Goal: Find specific page/section

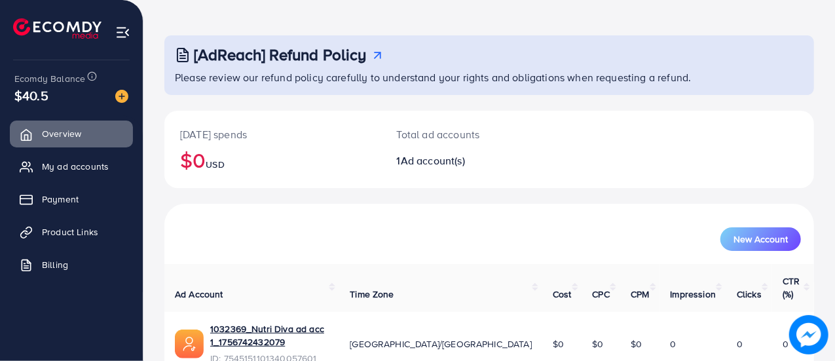
scroll to position [89, 0]
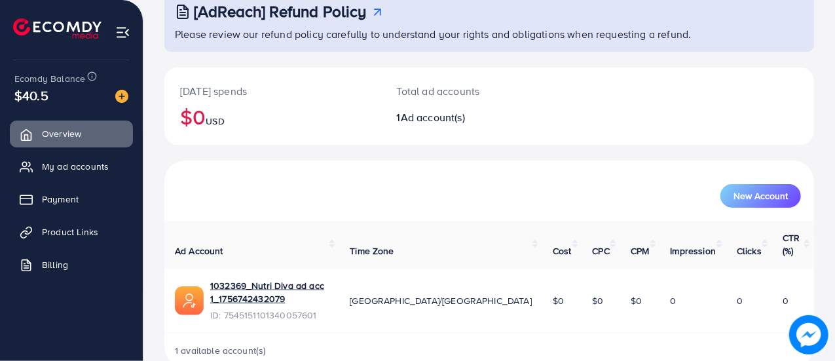
drag, startPoint x: 530, startPoint y: 275, endPoint x: 818, endPoint y: 287, distance: 288.4
click at [818, 287] on div "[AdReach] Refund Policy Please review our refund policy carefully to understand…" at bounding box center [488, 149] width 691 height 477
click at [708, 333] on div "1 available account(s)" at bounding box center [488, 350] width 649 height 34
click at [85, 172] on span "My ad accounts" at bounding box center [78, 166] width 67 height 13
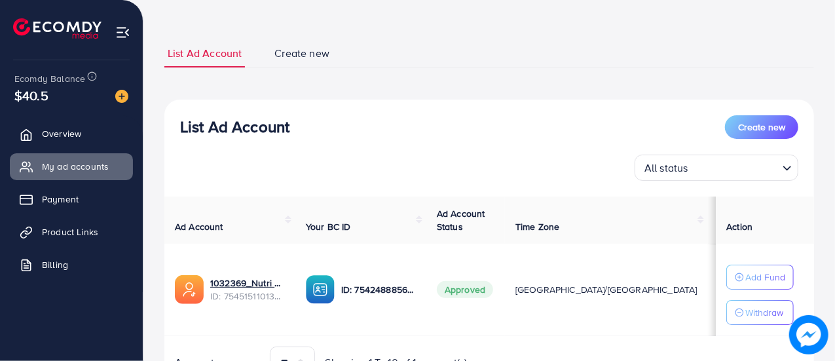
scroll to position [126, 0]
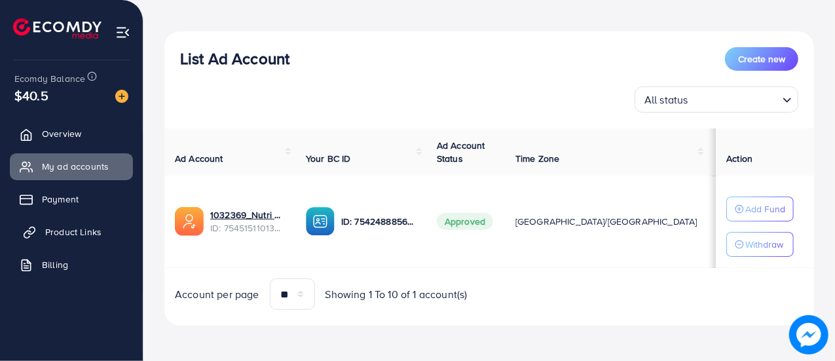
click at [81, 235] on span "Product Links" at bounding box center [73, 231] width 56 height 13
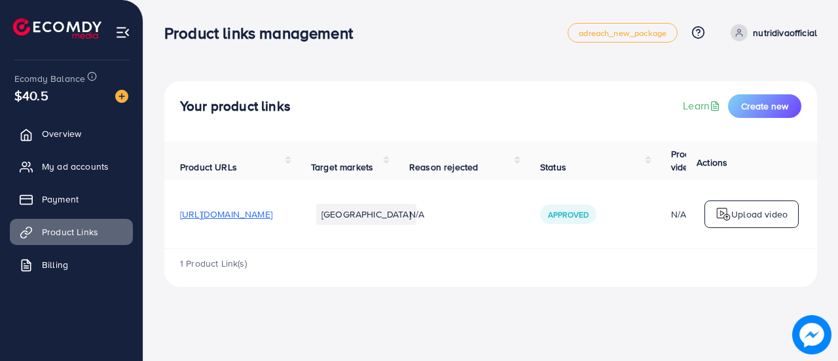
drag, startPoint x: 457, startPoint y: 253, endPoint x: 491, endPoint y: 253, distance: 34.0
click at [491, 253] on div "1 Product Link(s)" at bounding box center [490, 268] width 653 height 38
click at [238, 211] on span "[URL][DOMAIN_NAME]" at bounding box center [226, 214] width 92 height 13
click at [85, 170] on span "My ad accounts" at bounding box center [78, 166] width 67 height 13
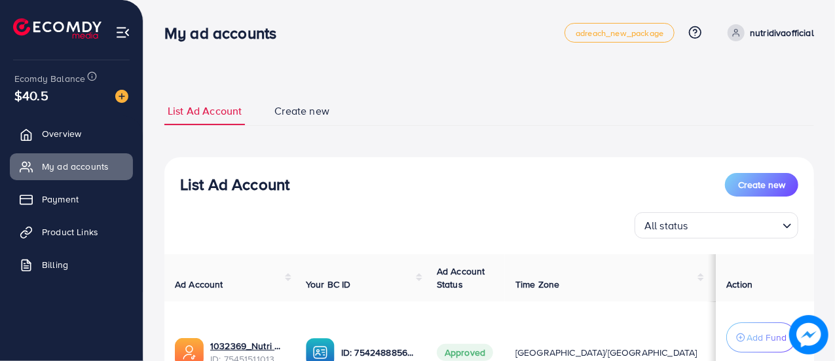
scroll to position [131, 0]
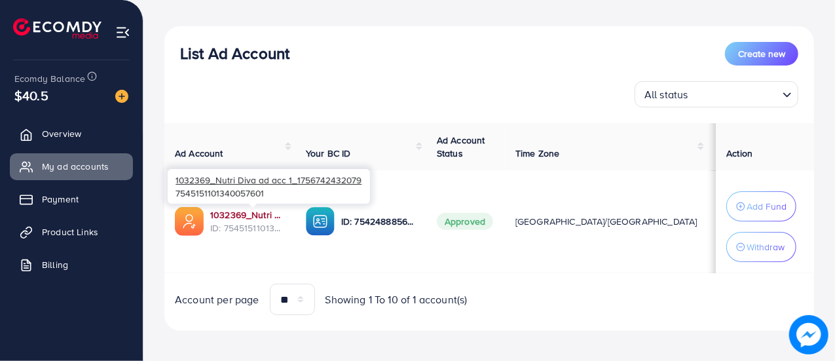
click at [238, 215] on link "1032369_Nutri Diva ad acc 1_1756742432079" at bounding box center [247, 214] width 75 height 13
